Goal: Task Accomplishment & Management: Use online tool/utility

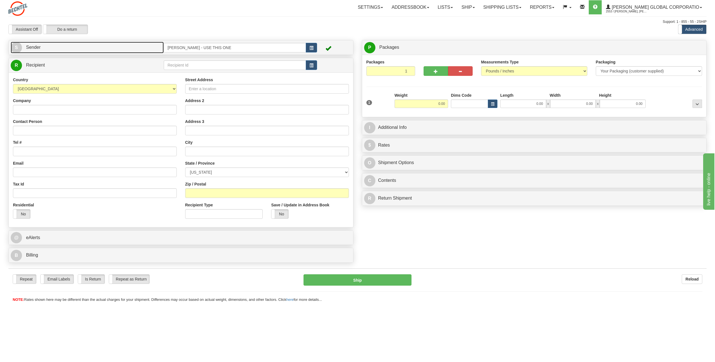
click at [16, 48] on span "S" at bounding box center [16, 47] width 11 height 11
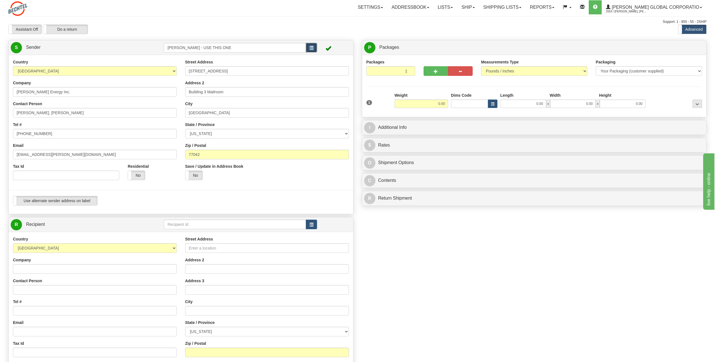
click at [311, 49] on span "button" at bounding box center [312, 48] width 4 height 4
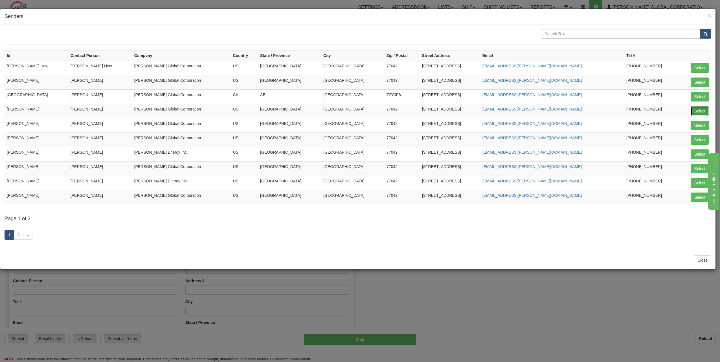
click at [704, 112] on button "Select" at bounding box center [699, 111] width 18 height 10
type input "[PERSON_NAME]"
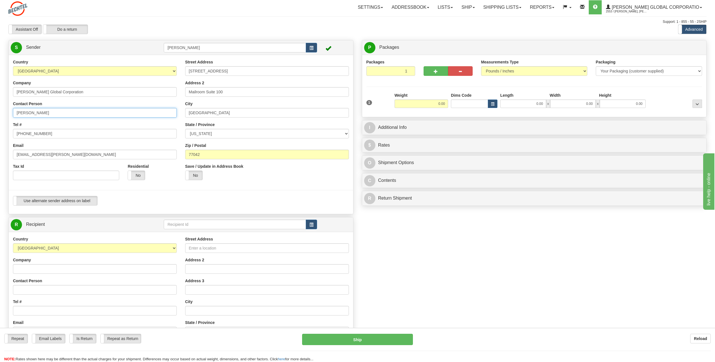
click at [61, 113] on input "[PERSON_NAME]" at bounding box center [95, 113] width 164 height 10
type input "C"
type input "[PERSON_NAME]"
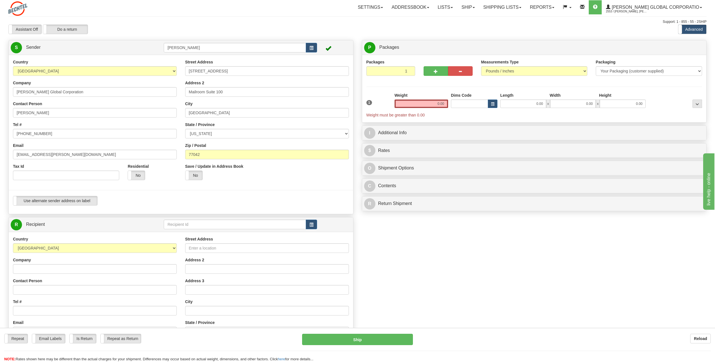
click at [129, 127] on div "Tel # [PHONE_NUMBER]" at bounding box center [95, 130] width 164 height 17
click at [57, 136] on input "[PHONE_NUMBER]" at bounding box center [95, 134] width 164 height 10
type input "[PHONE_NUMBER]"
drag, startPoint x: 119, startPoint y: 116, endPoint x: 115, endPoint y: 120, distance: 5.4
click at [119, 116] on input "[PERSON_NAME]" at bounding box center [95, 113] width 164 height 10
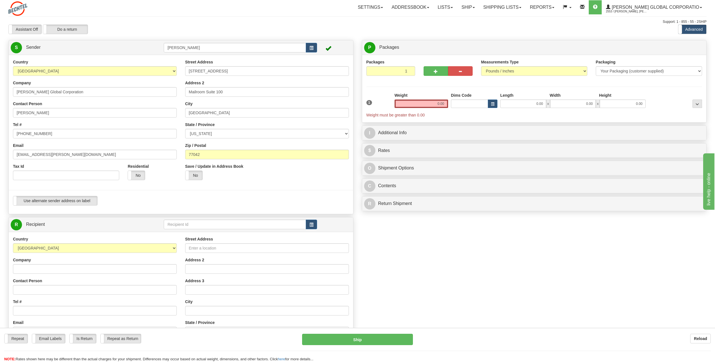
click at [156, 129] on div "Tel # [PHONE_NUMBER]" at bounding box center [95, 130] width 164 height 17
drag, startPoint x: 34, startPoint y: 154, endPoint x: -1, endPoint y: 166, distance: 37.6
click at [0, 166] on html "Training Course Close Toggle navigation Settings Shipping Preferences New Sende…" at bounding box center [357, 181] width 715 height 362
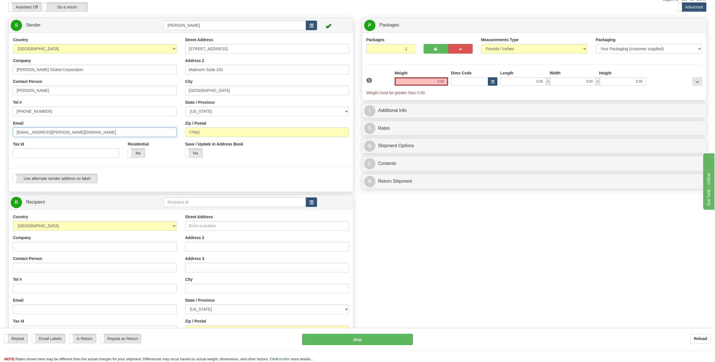
scroll to position [56, 0]
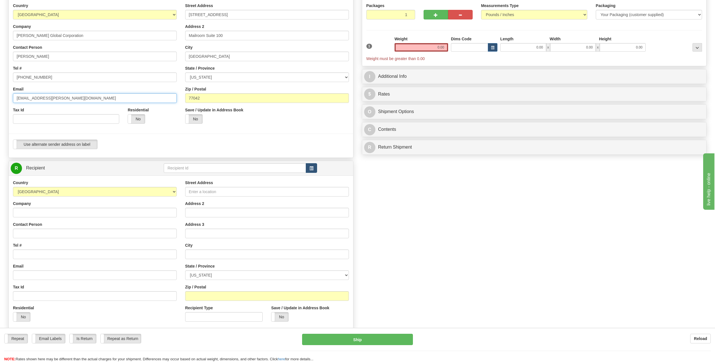
type input "[EMAIL_ADDRESS][PERSON_NAME][DOMAIN_NAME]"
click at [313, 168] on span "button" at bounding box center [312, 169] width 4 height 4
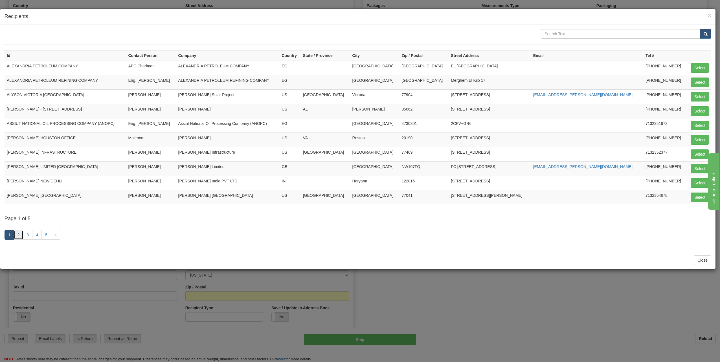
click at [20, 233] on link "2" at bounding box center [19, 235] width 10 height 10
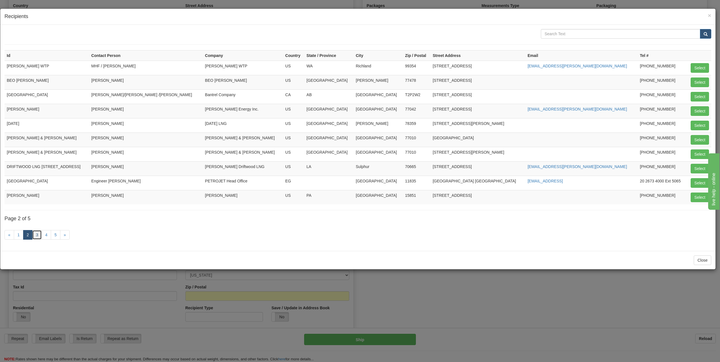
click at [36, 233] on link "3" at bounding box center [37, 235] width 10 height 10
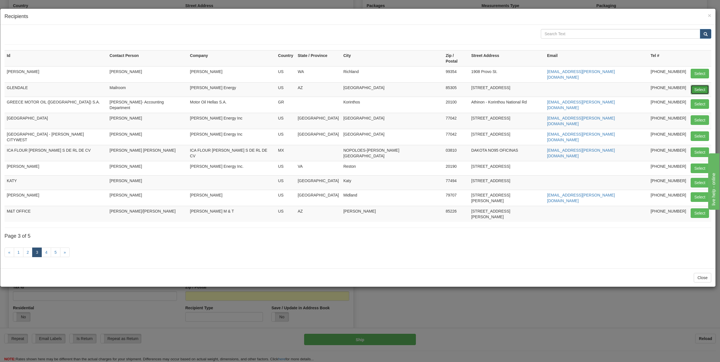
click at [702, 85] on button "Select" at bounding box center [699, 90] width 18 height 10
type input "GLENDALE"
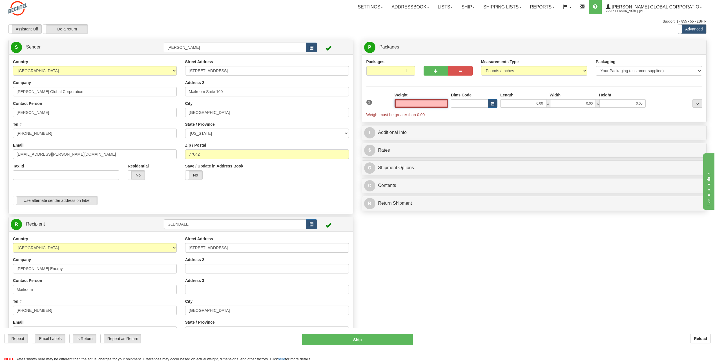
scroll to position [0, 0]
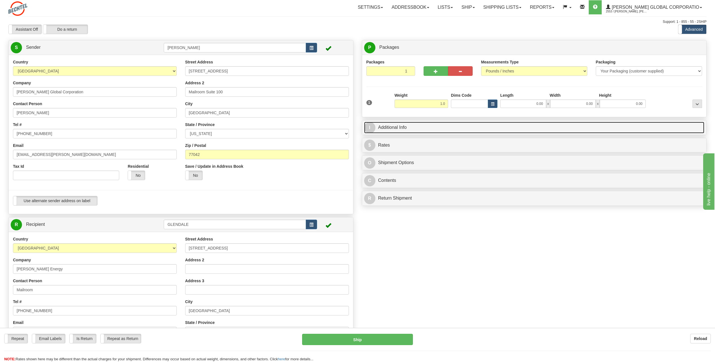
type input "1.00"
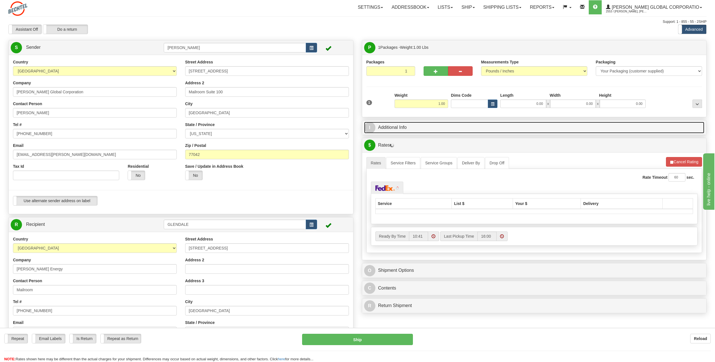
click at [364, 129] on link "I Additional Info" at bounding box center [534, 128] width 341 height 12
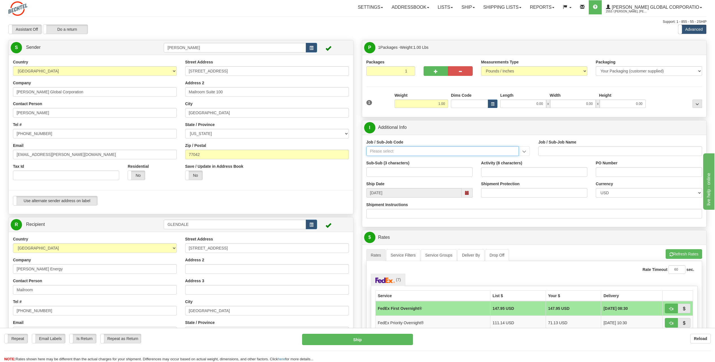
click at [393, 147] on input "Job / Sub-Job Code" at bounding box center [443, 151] width 153 height 10
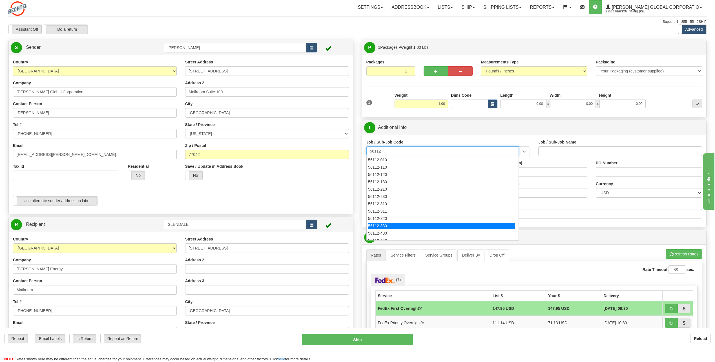
click at [387, 223] on div "56112-330" at bounding box center [441, 226] width 147 height 6
type input "56112-330"
type input "CITY WEST - TIER 3 - MAIL DISTRIBUTION SERVICES"
type input "56112-330"
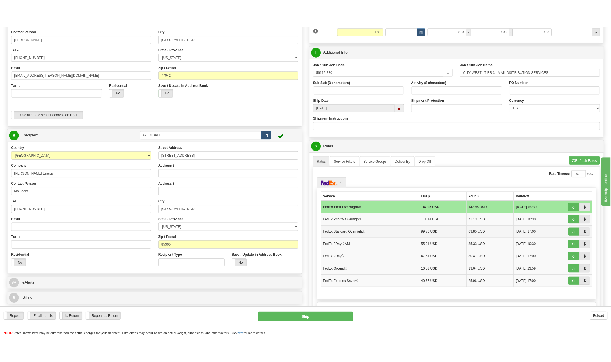
scroll to position [113, 0]
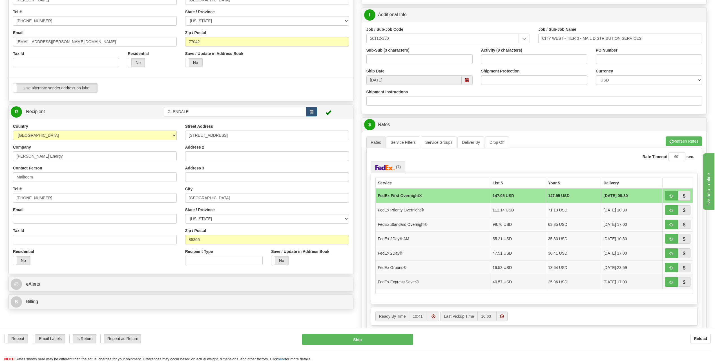
click at [384, 284] on td "FedEx Express Saver®" at bounding box center [433, 282] width 115 height 14
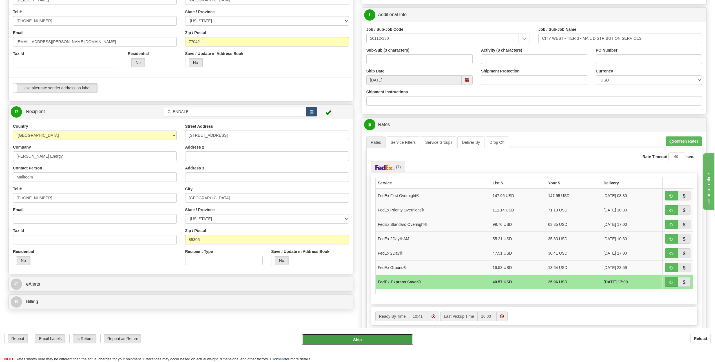
click at [368, 341] on button "Ship" at bounding box center [357, 339] width 111 height 11
type input "20"
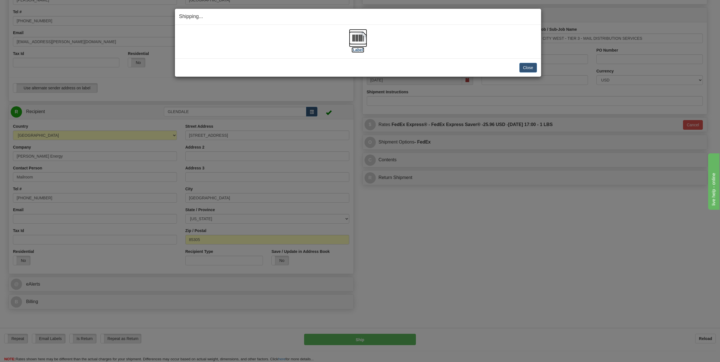
click at [358, 41] on img at bounding box center [358, 38] width 18 height 18
